Goal: Check status: Check status

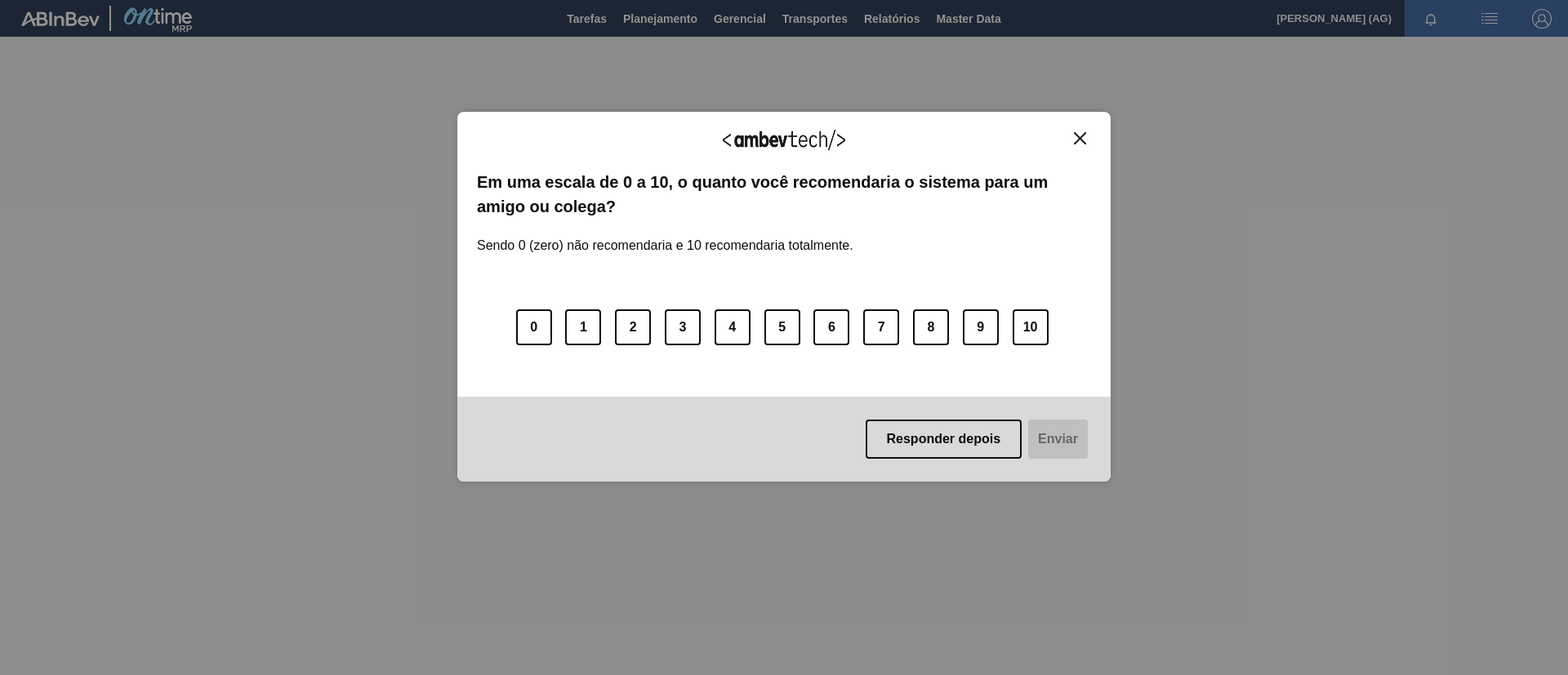
click at [680, 21] on div "Agradecemos seu feedback! Em uma escala de 0 a 10, o quanto você recomendaria o…" at bounding box center [784, 296] width 653 height 629
drag, startPoint x: 828, startPoint y: 327, endPoint x: 876, endPoint y: 381, distance: 72.2
click at [828, 327] on button "6" at bounding box center [831, 327] width 36 height 36
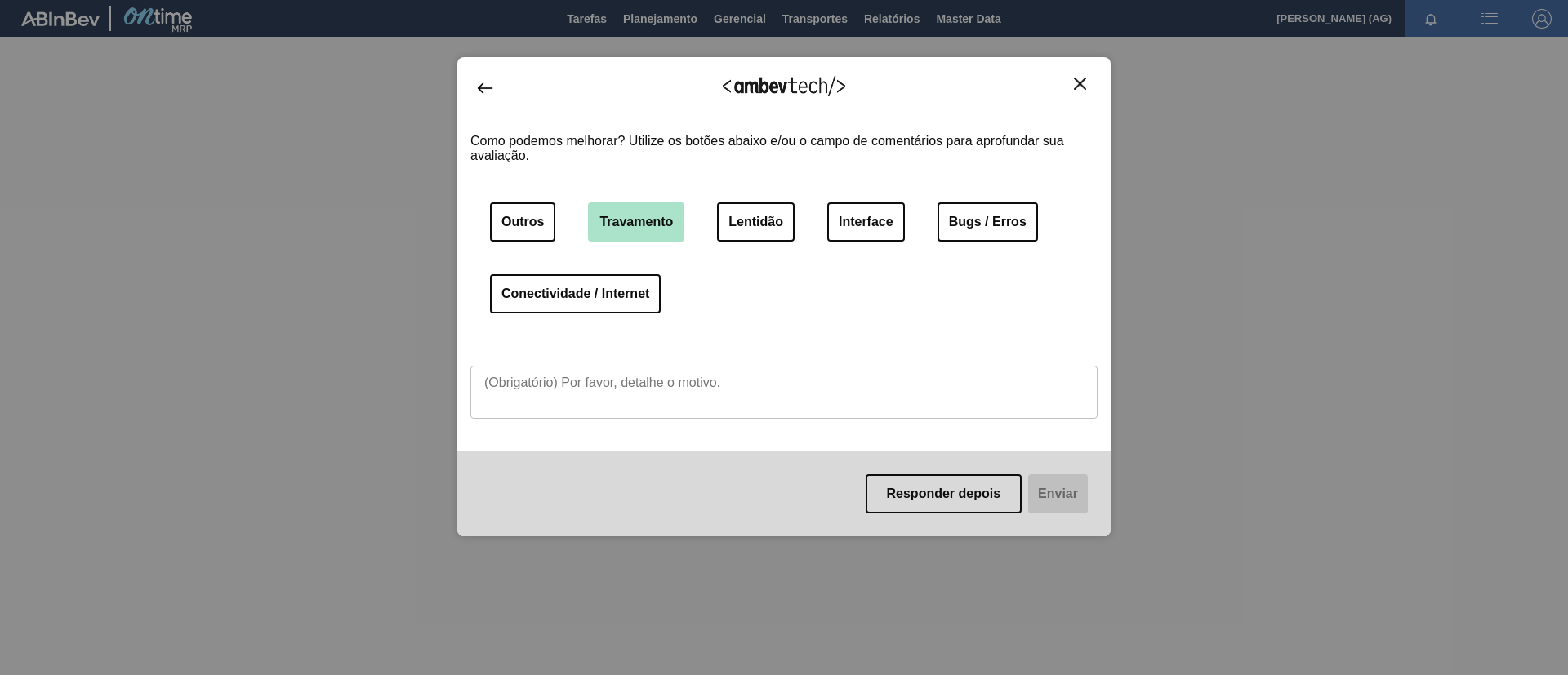
click at [657, 227] on button "Travamento" at bounding box center [636, 222] width 96 height 39
click at [766, 203] on button "Lentidão" at bounding box center [756, 222] width 77 height 39
drag, startPoint x: 982, startPoint y: 205, endPoint x: 965, endPoint y: 286, distance: 82.8
click at [982, 205] on button "Bugs / Erros" at bounding box center [987, 222] width 101 height 39
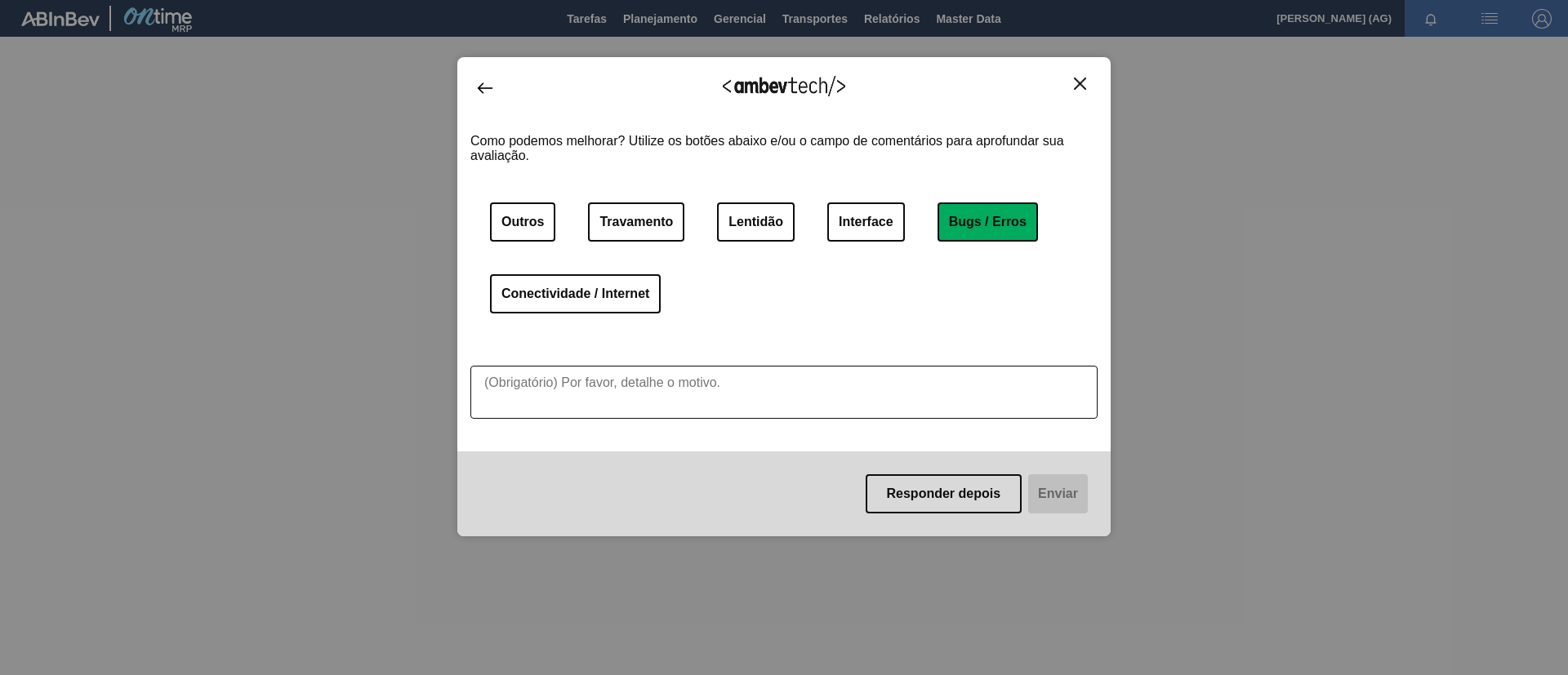
click at [616, 391] on textarea at bounding box center [783, 392] width 627 height 53
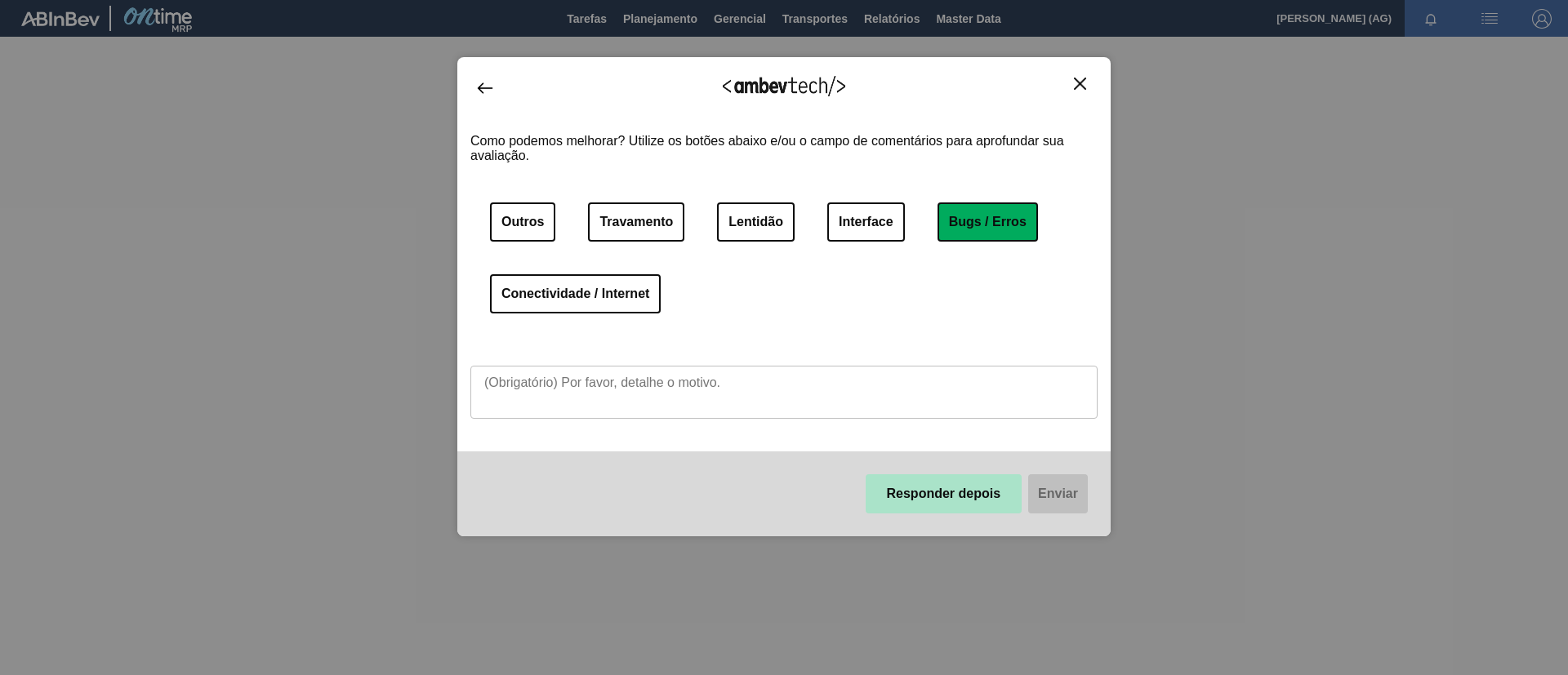
click at [959, 449] on button "Responder depois" at bounding box center [943, 494] width 157 height 39
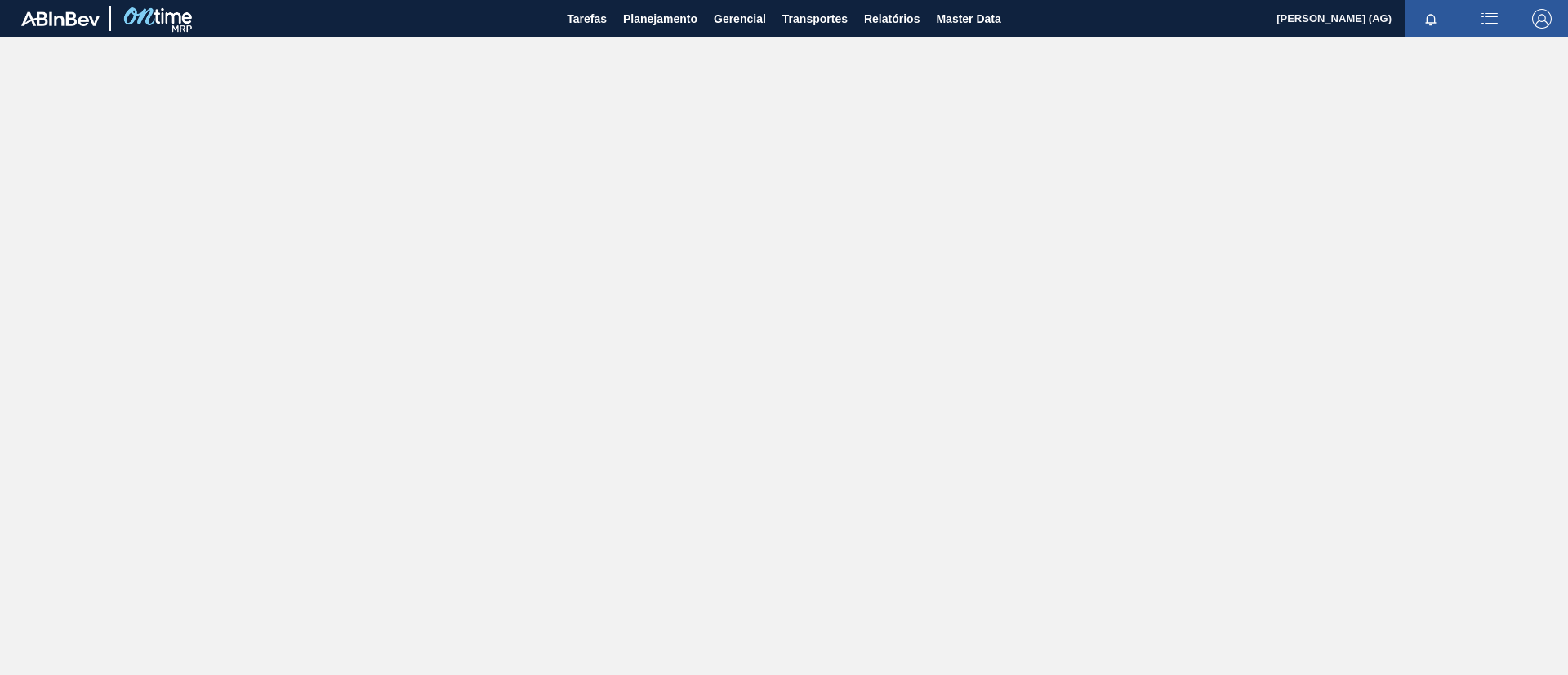
drag, startPoint x: 686, startPoint y: 29, endPoint x: 675, endPoint y: 42, distance: 17.0
click at [684, 28] on button "Planejamento" at bounding box center [660, 18] width 91 height 36
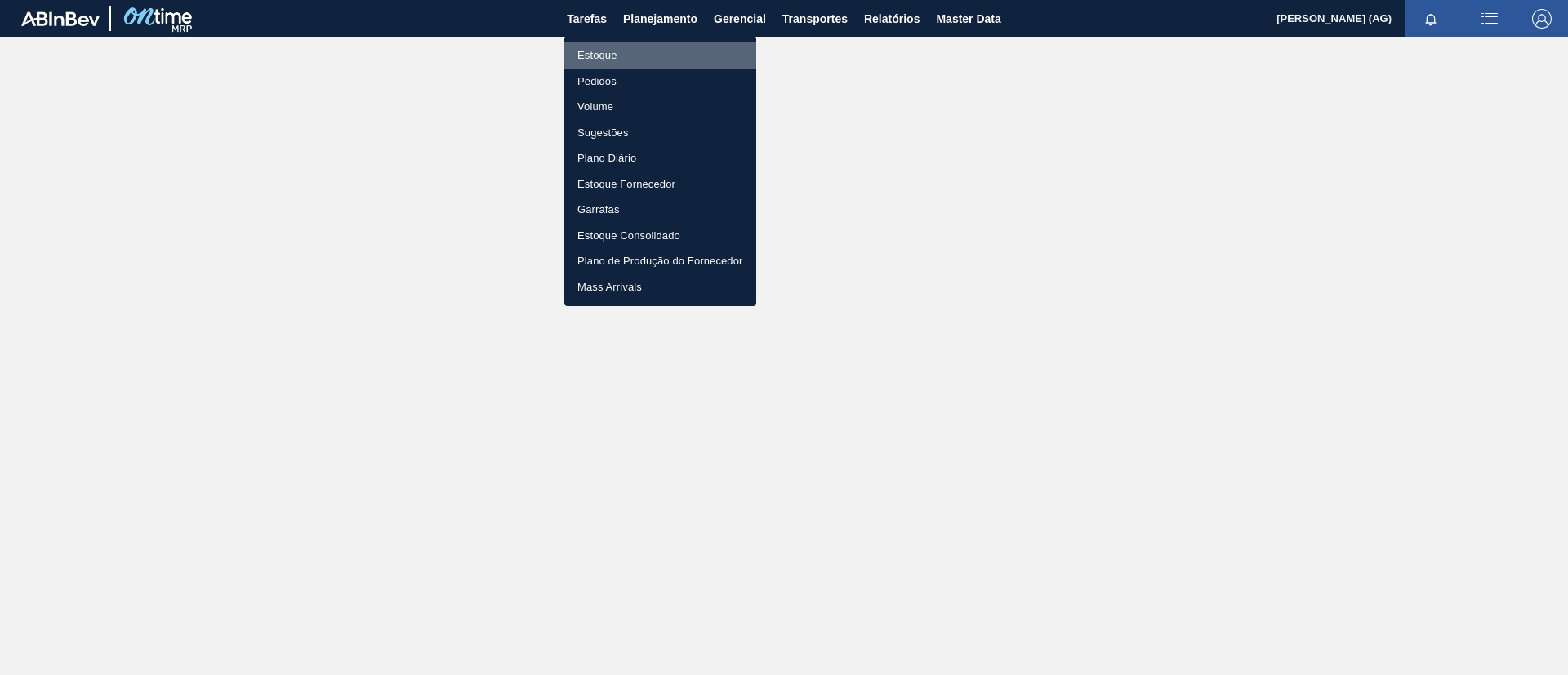
click at [652, 50] on li "Estoque" at bounding box center [660, 55] width 192 height 26
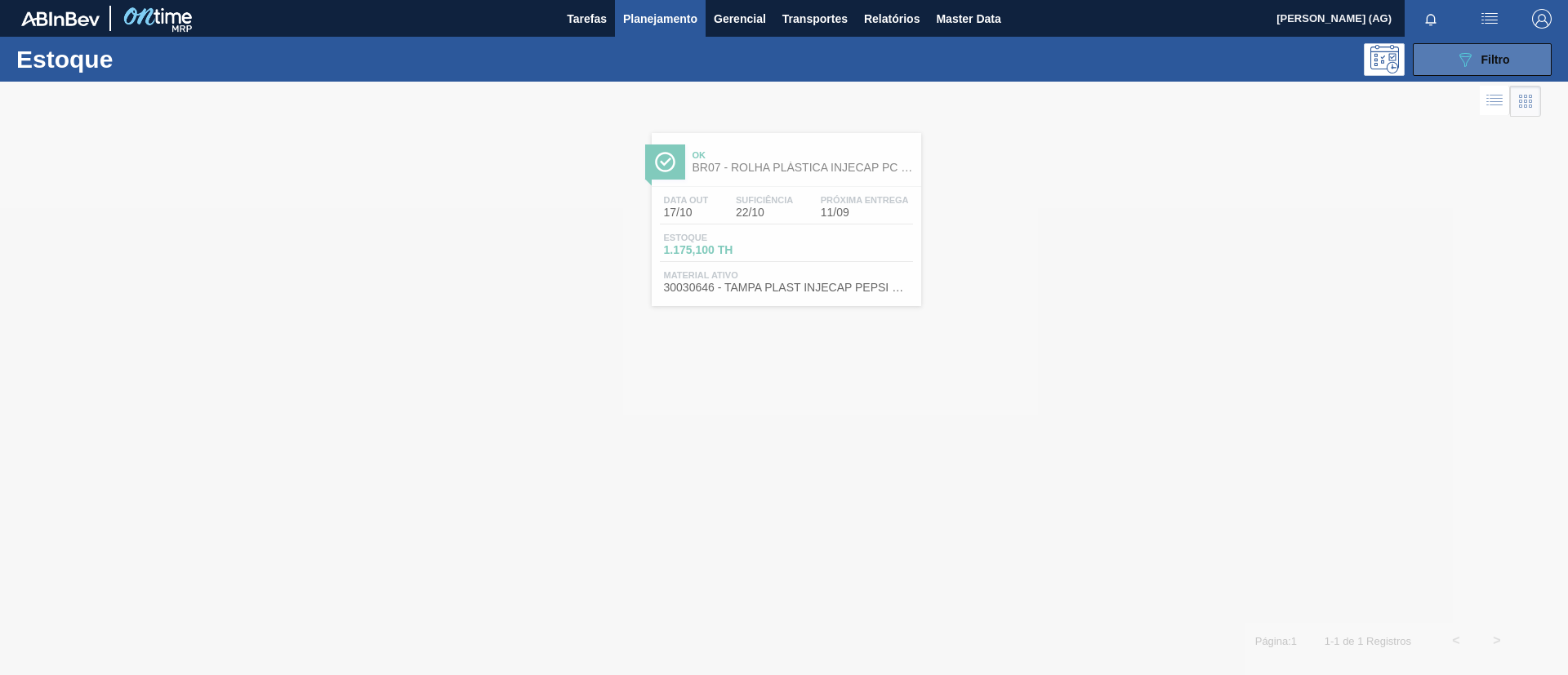
click at [1044, 53] on button "089F7B8B-B2A5-4AFE-B5C0-19BA573D28AC Filtro" at bounding box center [1482, 60] width 139 height 33
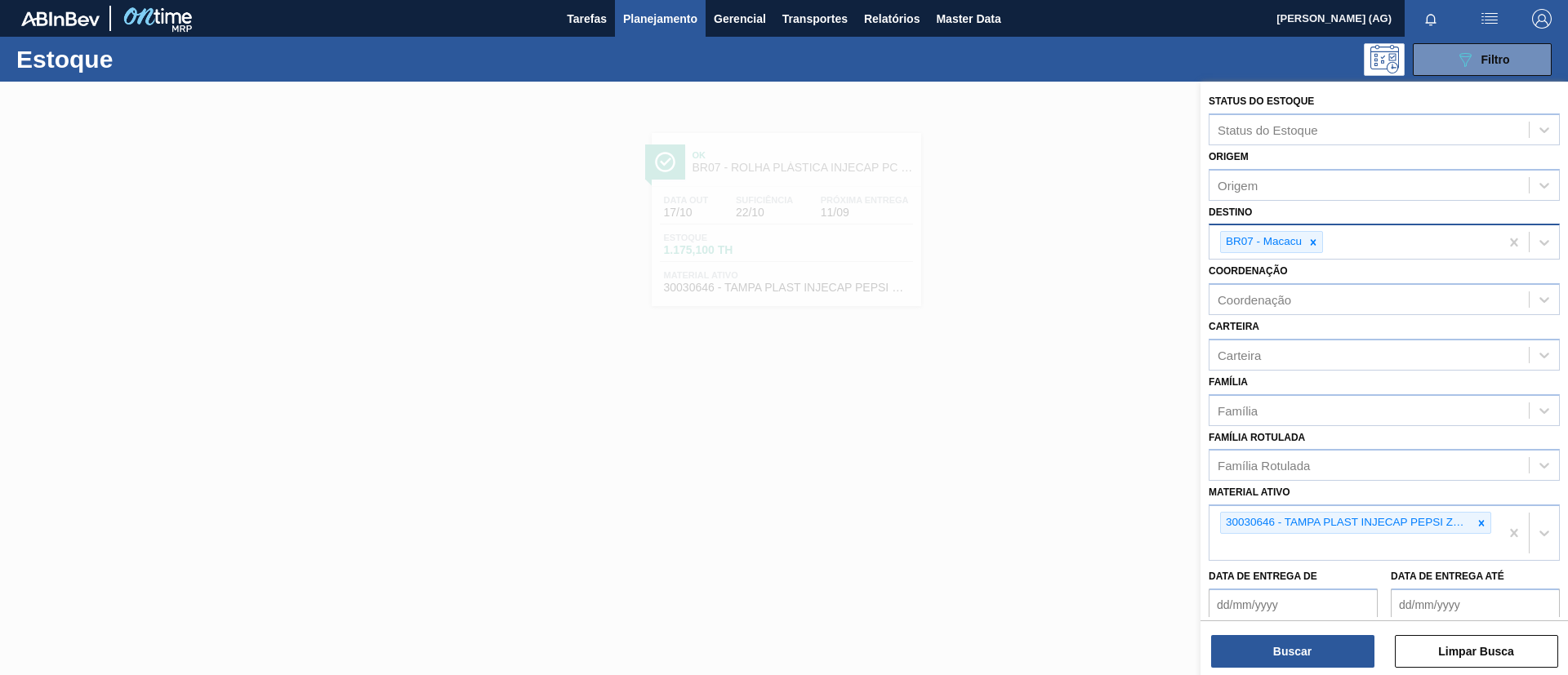
click at [1044, 239] on icon at bounding box center [1313, 242] width 12 height 12
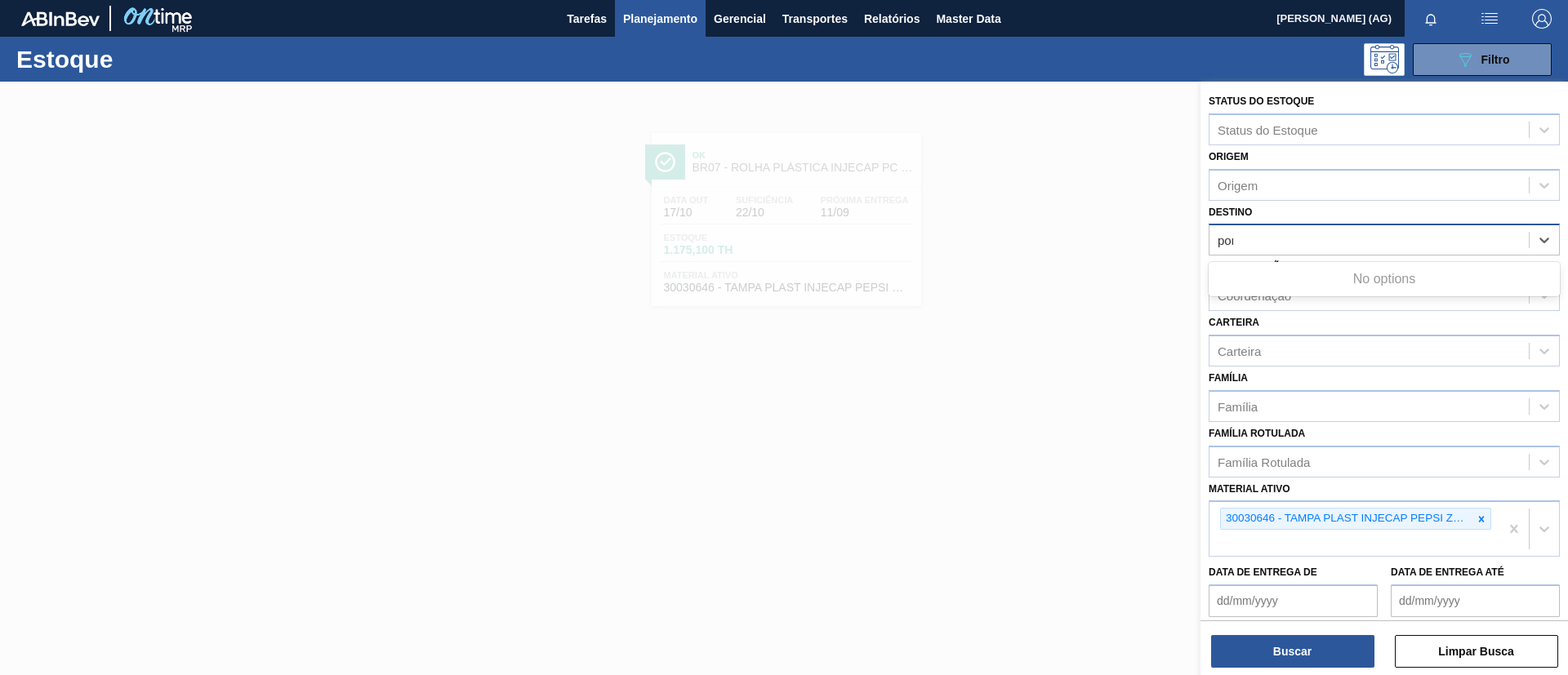
type input "pont"
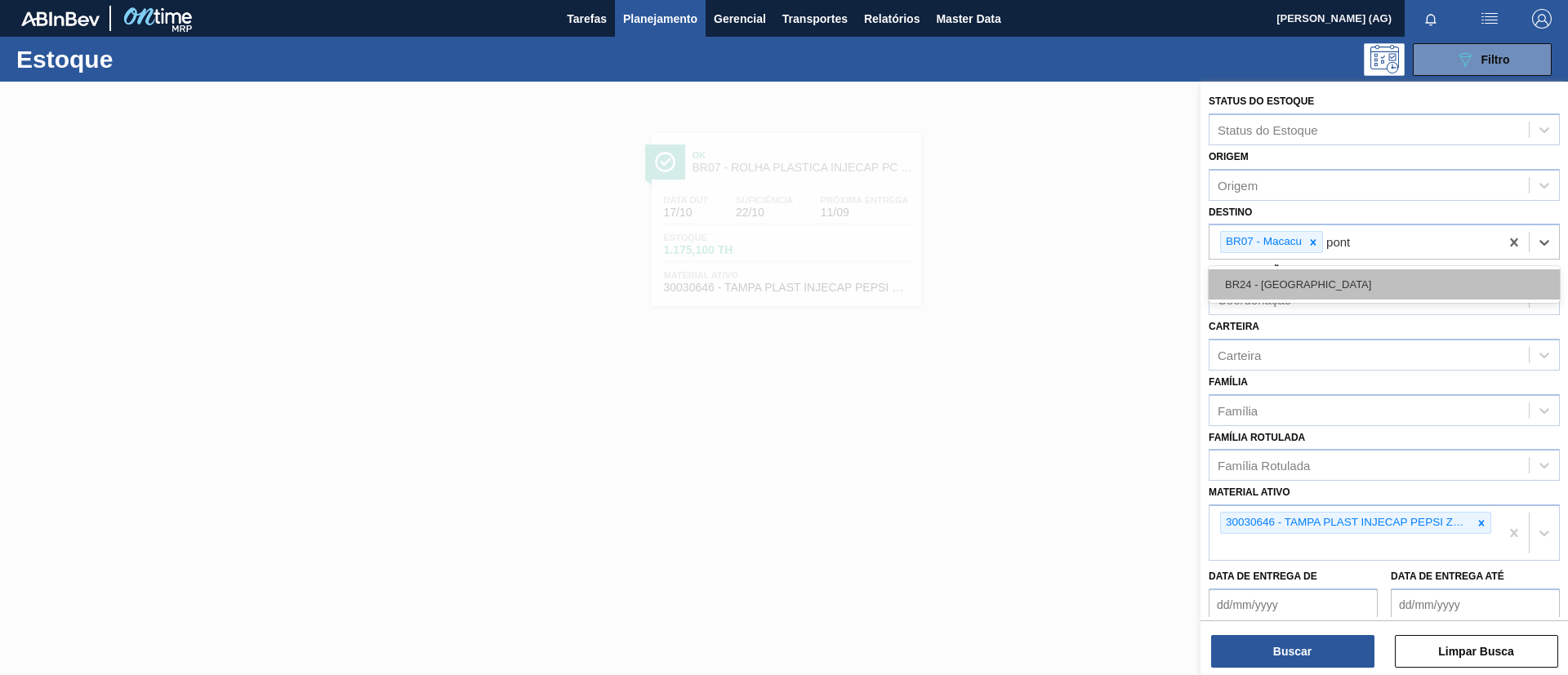
click at [1044, 273] on div "BR24 - [GEOGRAPHIC_DATA]" at bounding box center [1384, 285] width 352 height 30
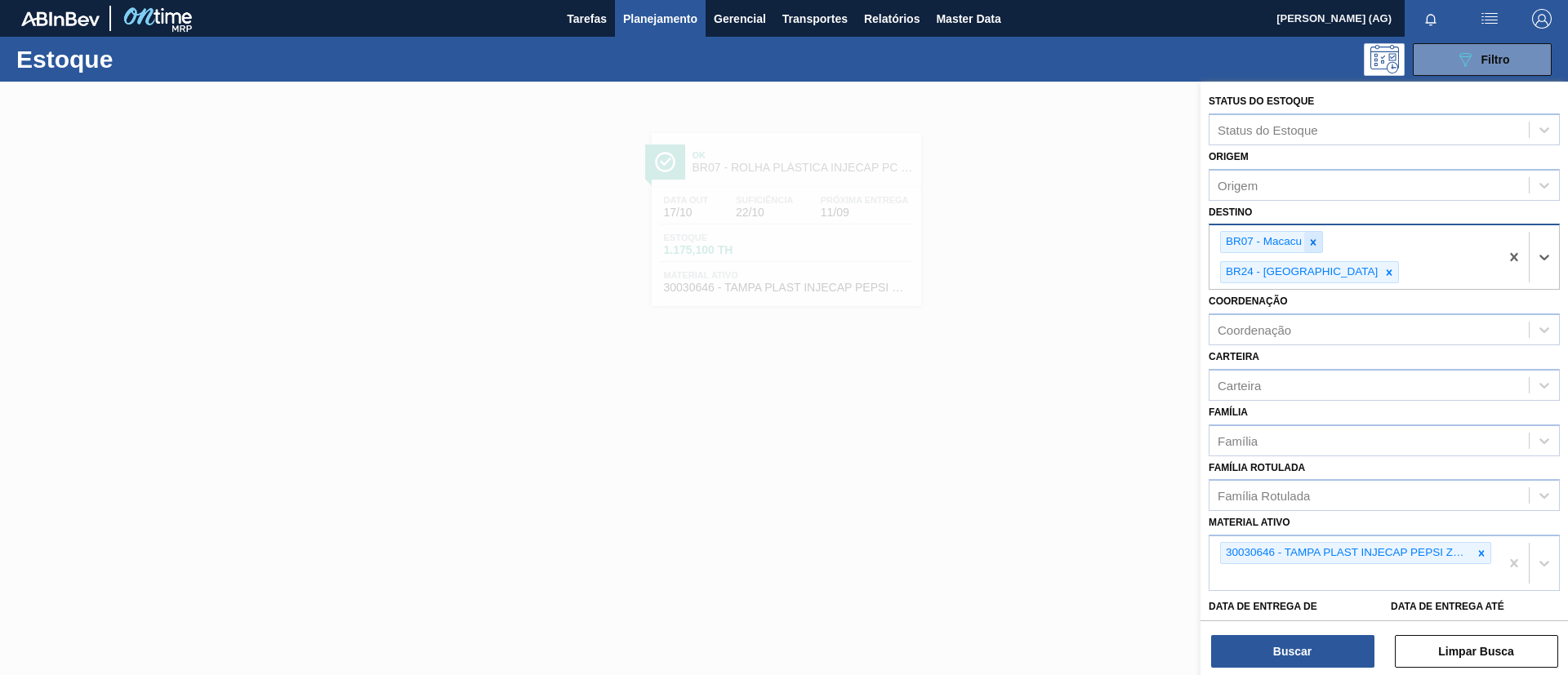
click at [1044, 243] on icon at bounding box center [1313, 242] width 12 height 12
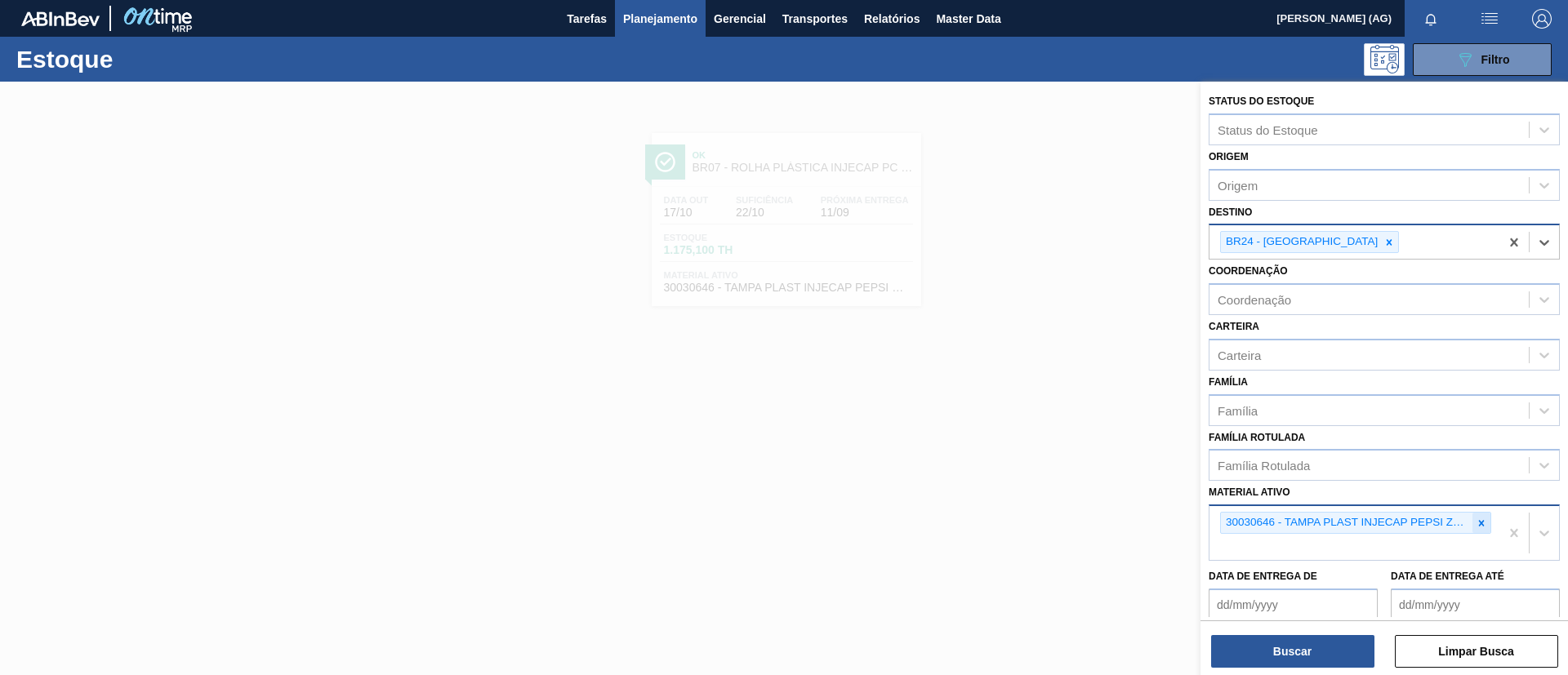
click at [1044, 449] on icon at bounding box center [1481, 523] width 12 height 12
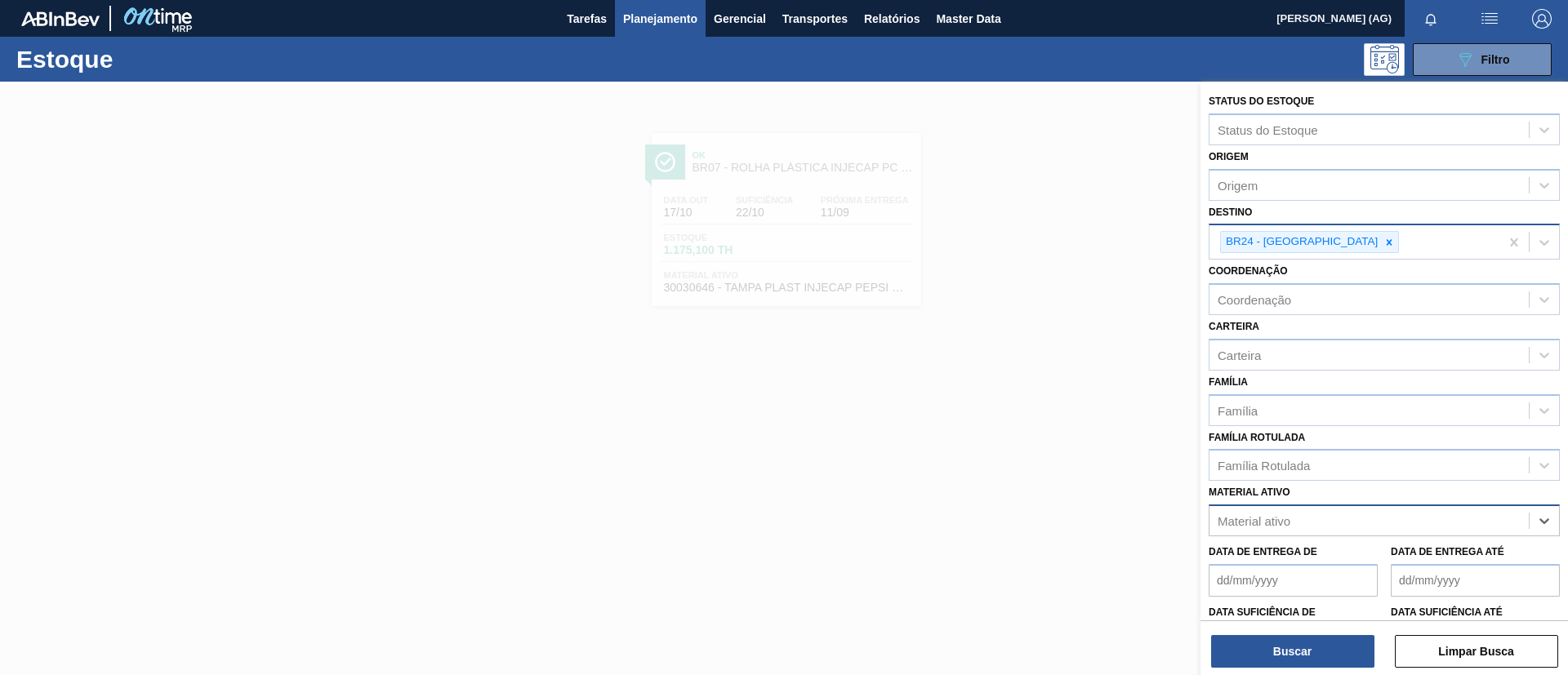
paste ativo "30012535"
type ativo "30012535"
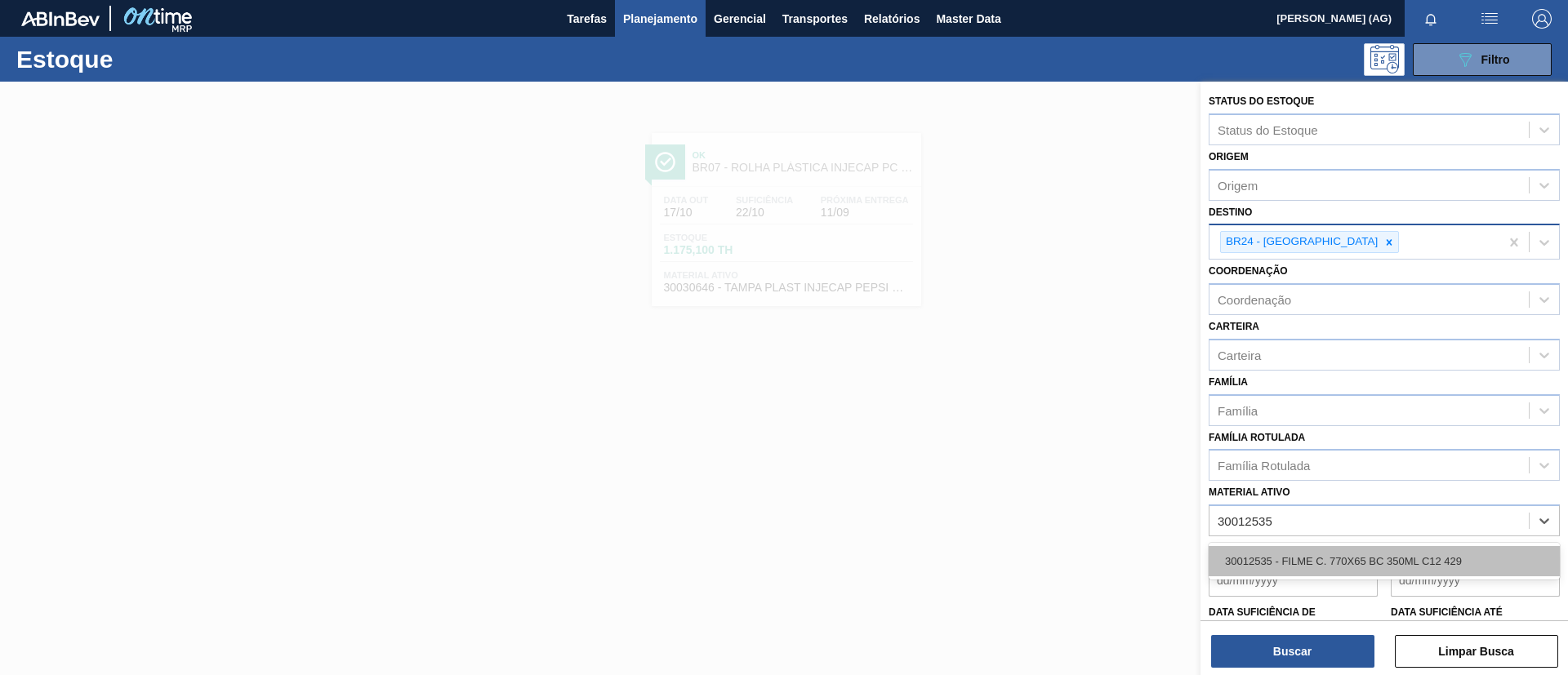
click at [1044, 449] on div "30012535 - FILME C. 770X65 BC 350ML C12 429" at bounding box center [1384, 561] width 352 height 30
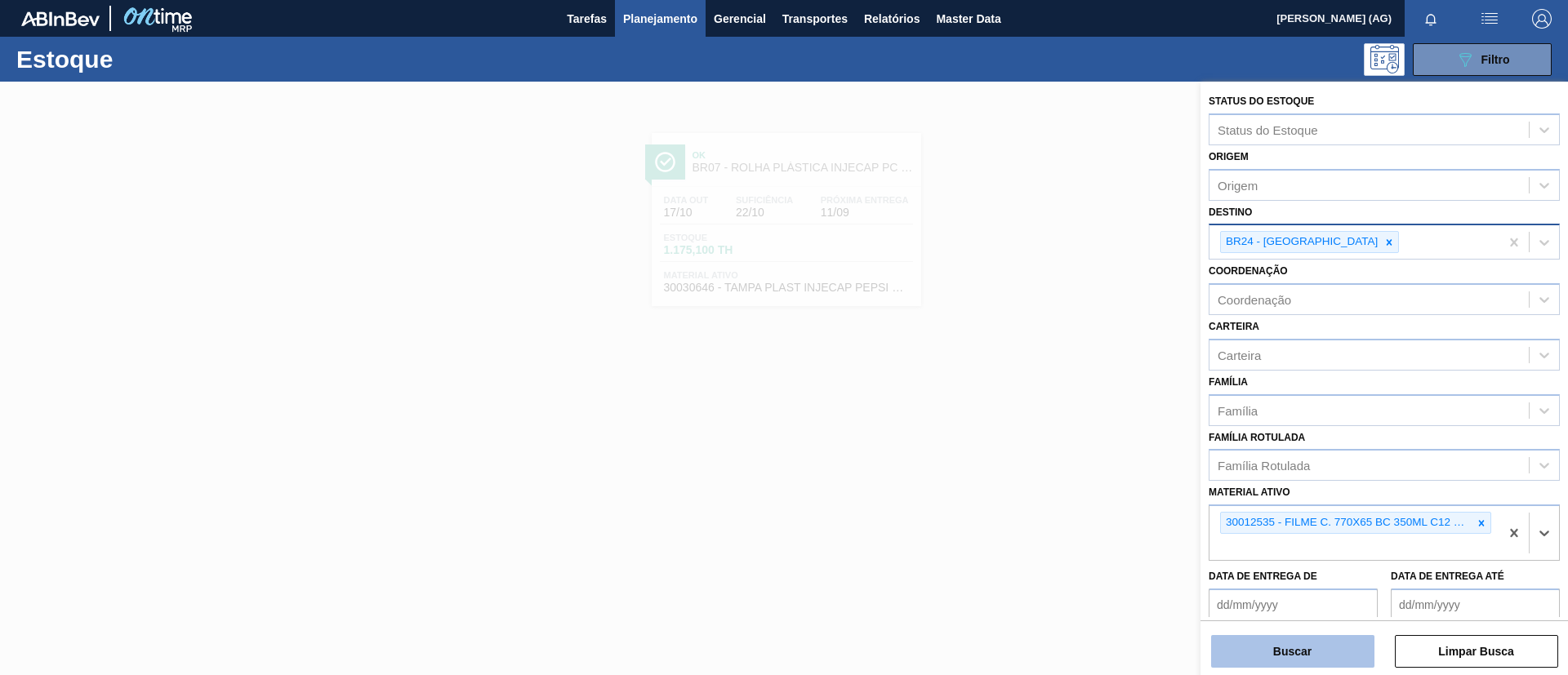
click at [1044, 449] on button "Buscar" at bounding box center [1292, 651] width 163 height 33
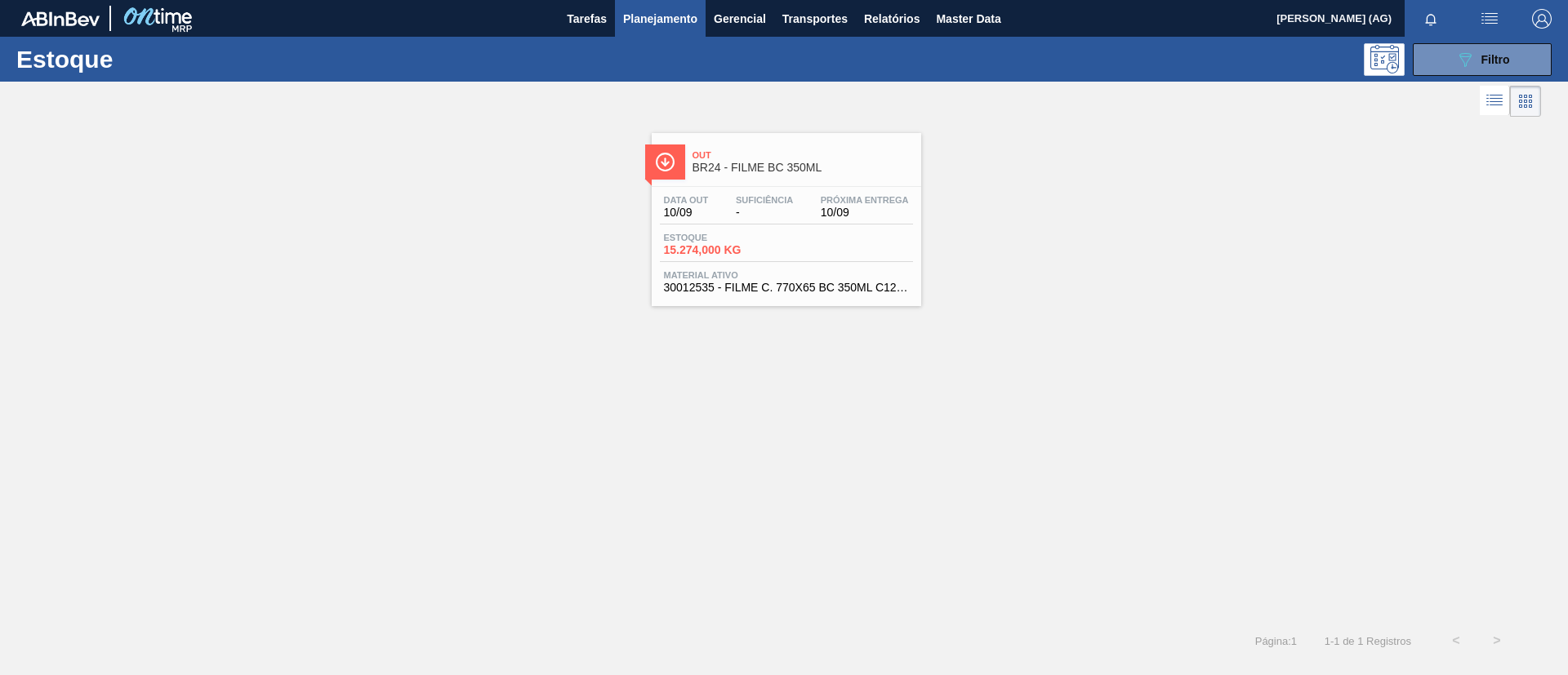
click at [665, 157] on img at bounding box center [665, 162] width 20 height 20
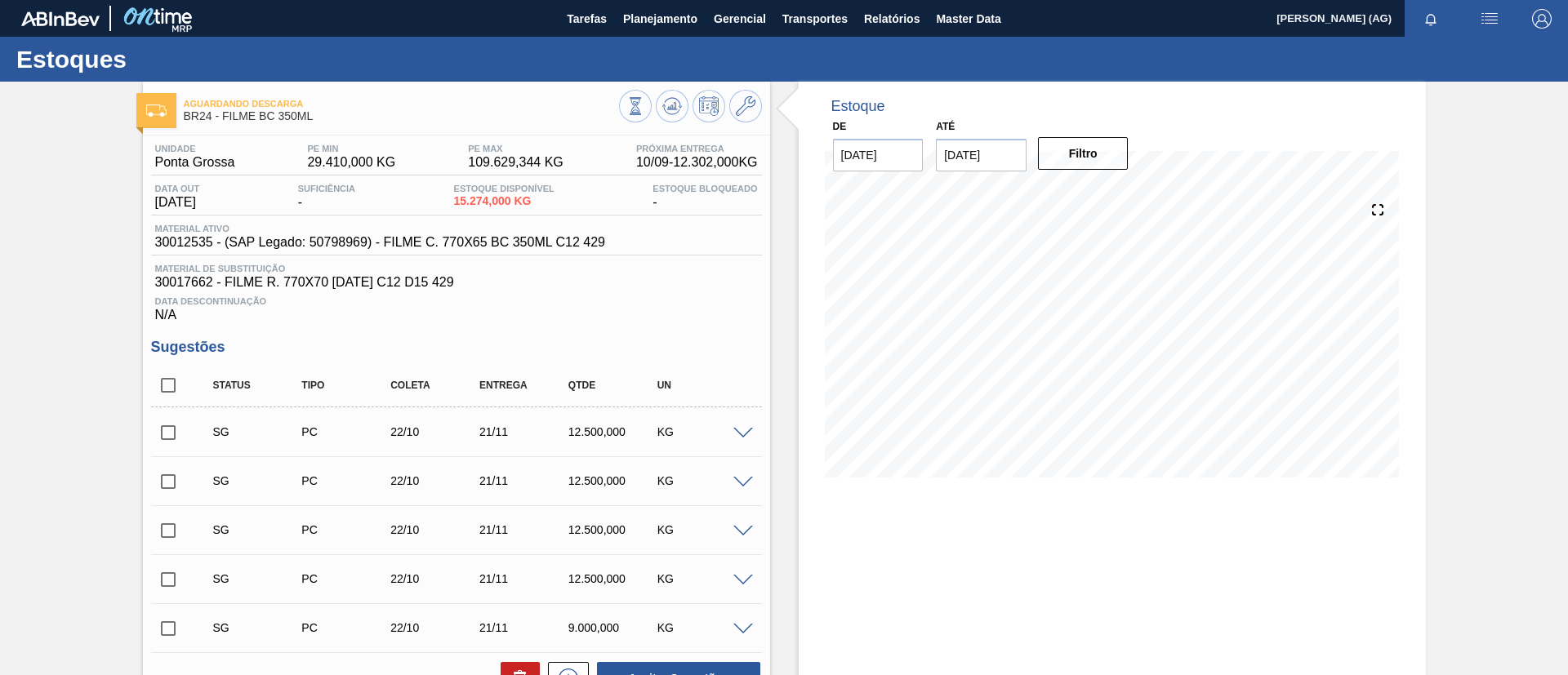
scroll to position [245, 0]
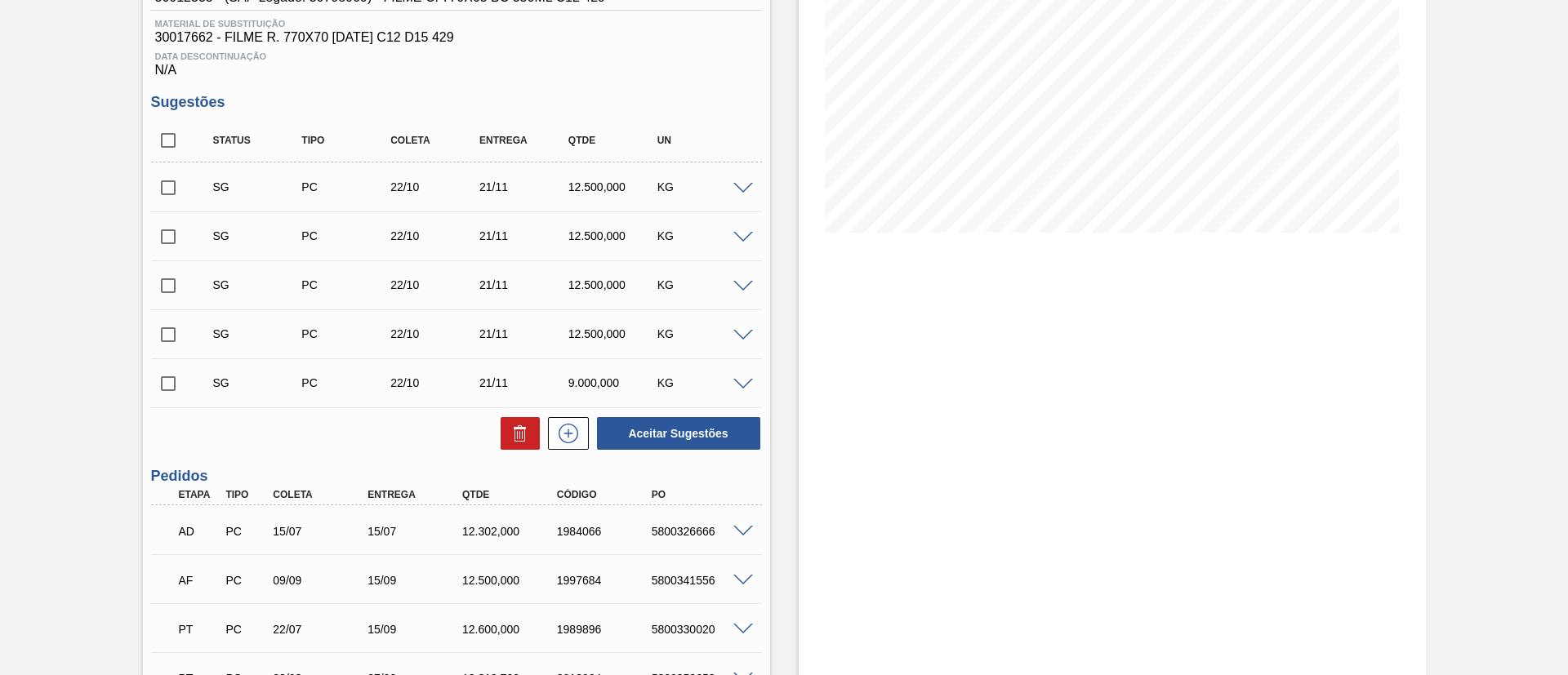
click at [738, 449] on span at bounding box center [743, 581] width 20 height 12
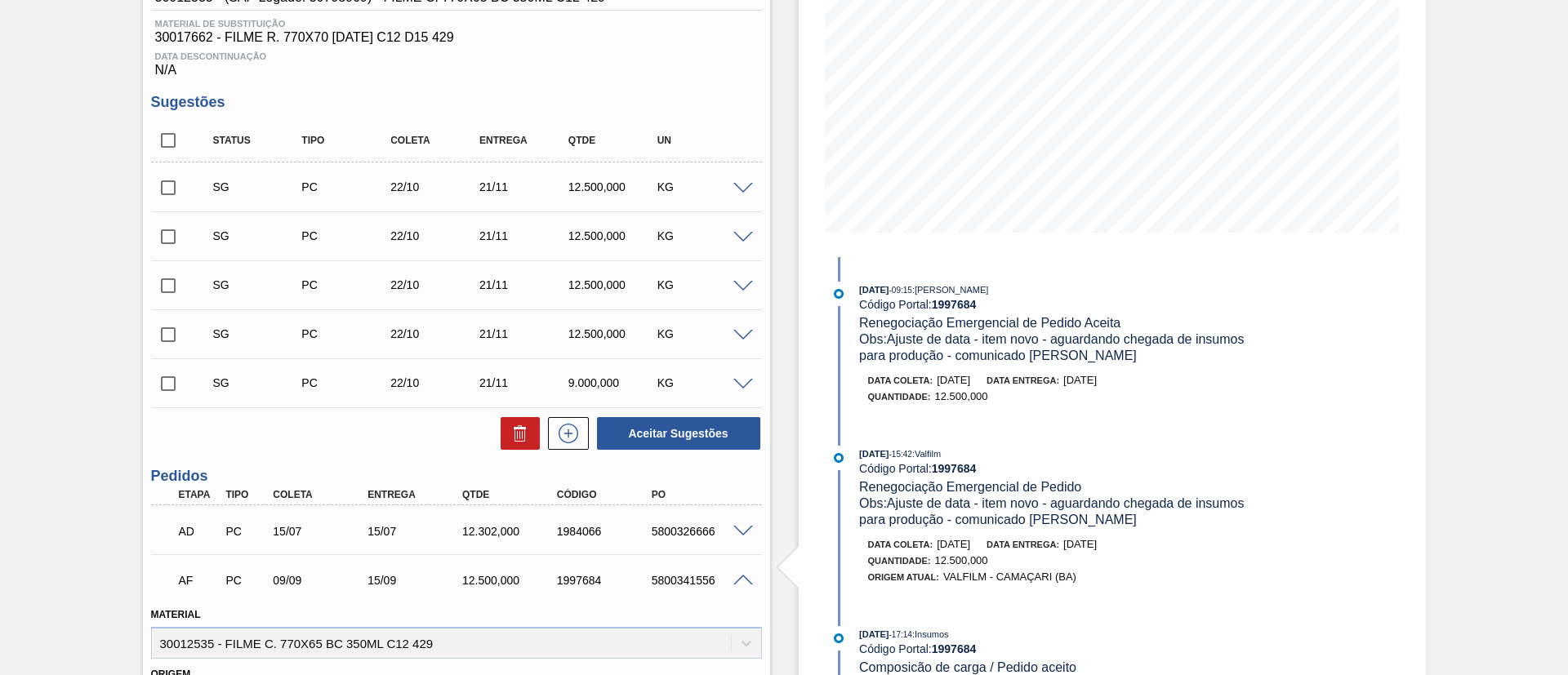
click at [748, 449] on div "5800341556" at bounding box center [700, 580] width 106 height 13
click at [740, 449] on span at bounding box center [743, 532] width 20 height 12
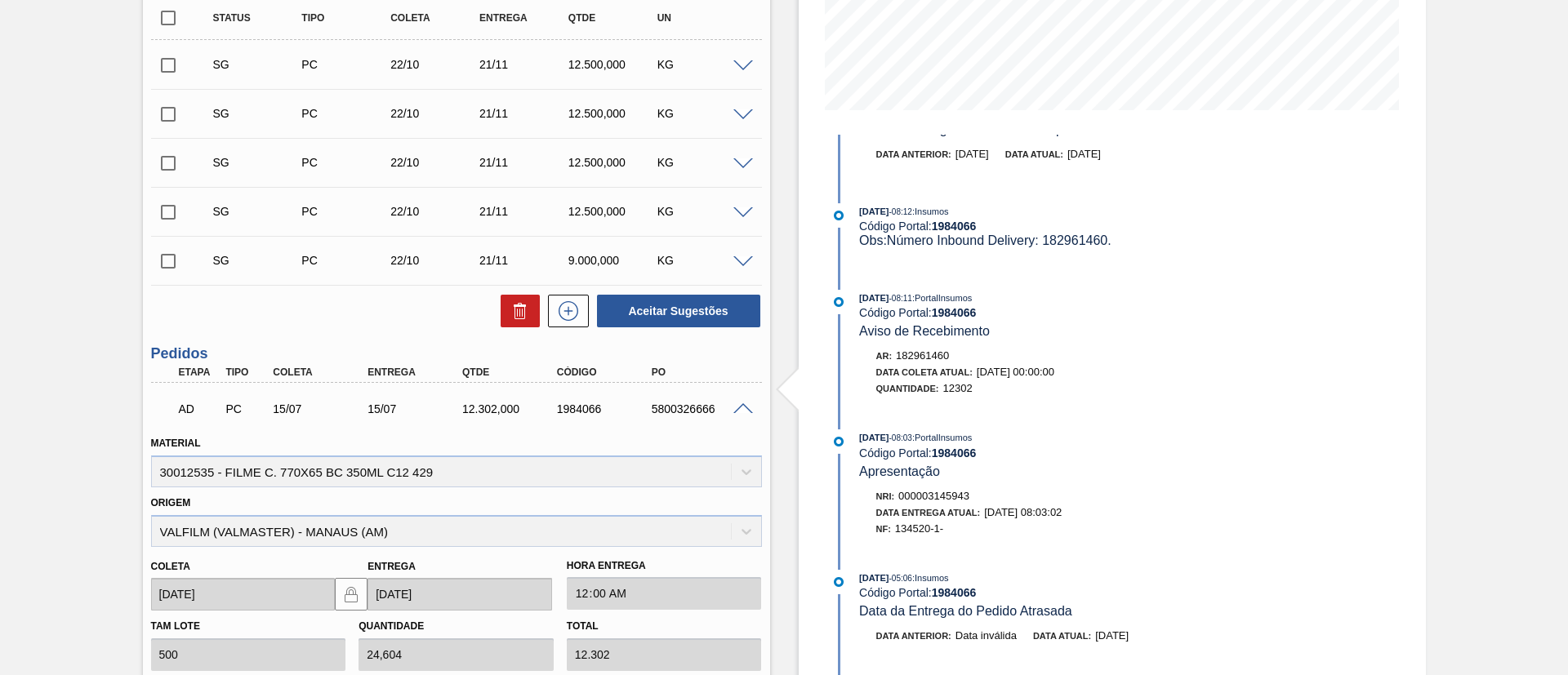
scroll to position [123, 0]
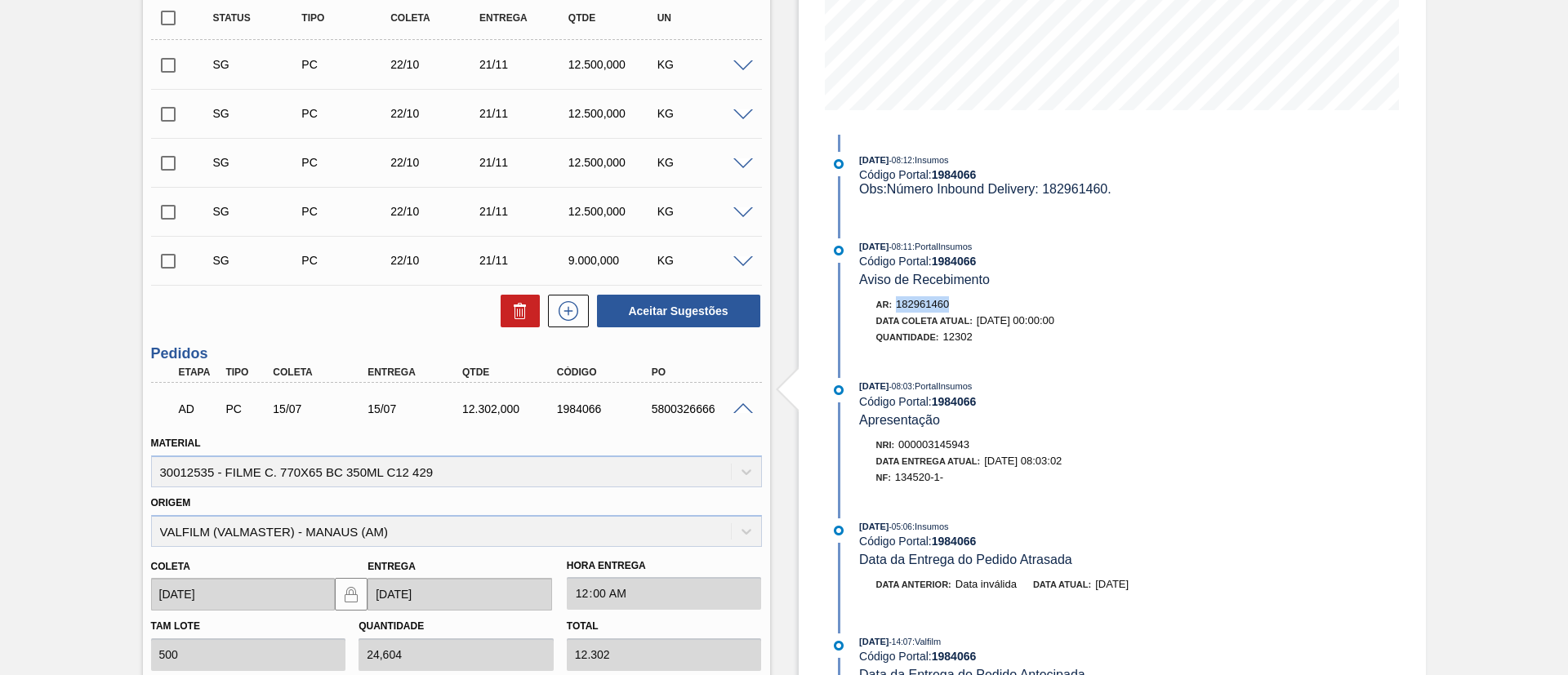
drag, startPoint x: 957, startPoint y: 304, endPoint x: 900, endPoint y: 311, distance: 57.4
click at [900, 311] on div "Ar: 182961460 Data [PERSON_NAME] Atual: [DATE] 00:00:00 Quantidade: 12302" at bounding box center [1054, 320] width 388 height 49
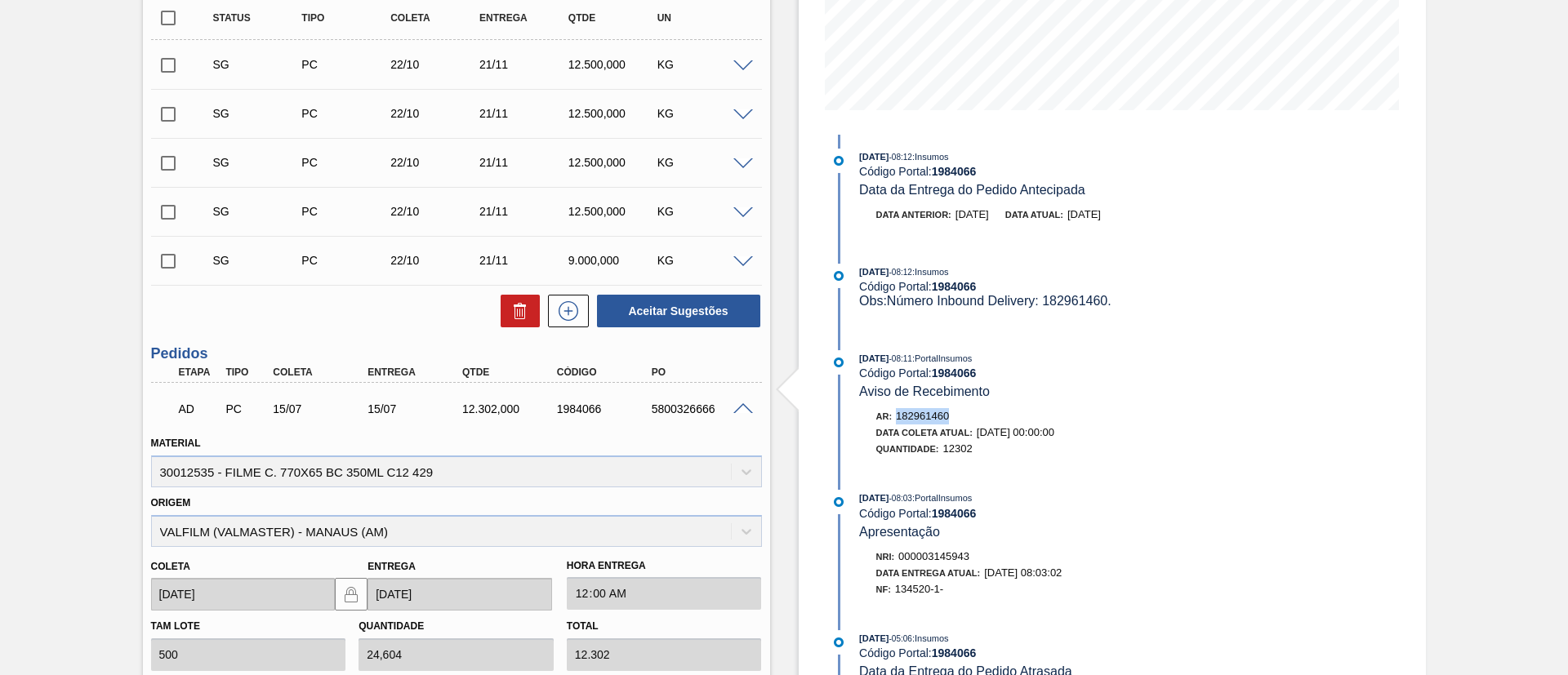
scroll to position [0, 0]
